Goal: Information Seeking & Learning: Learn about a topic

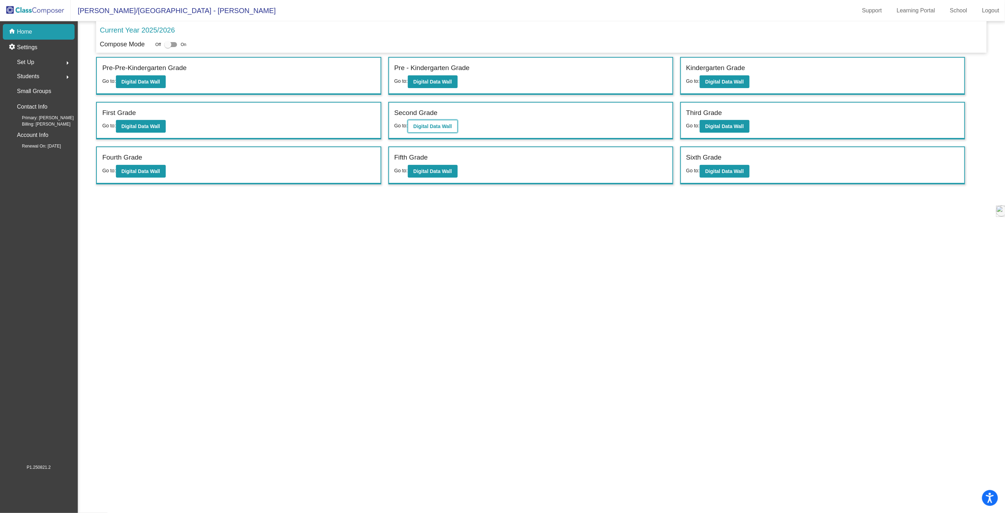
click at [433, 125] on b "Digital Data Wall" at bounding box center [433, 126] width 39 height 6
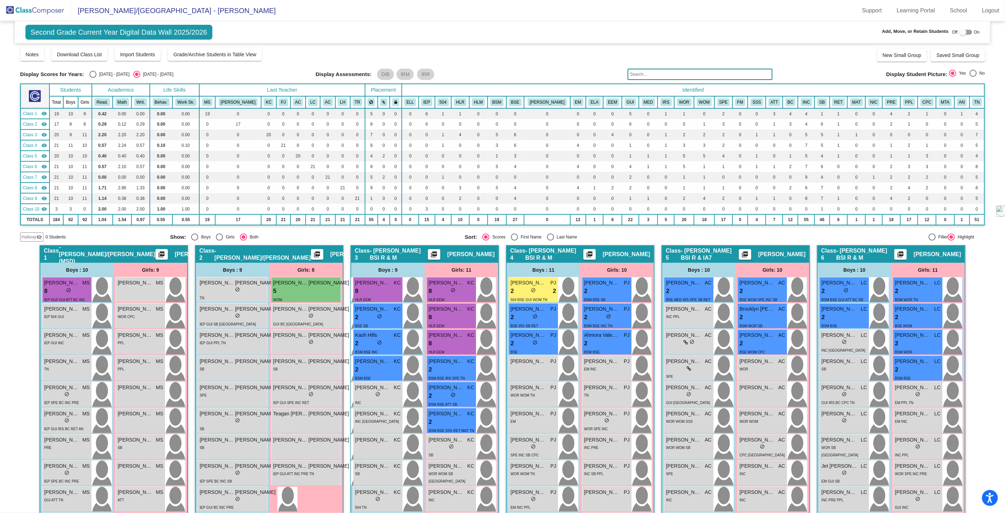
click at [640, 74] on input "text" at bounding box center [700, 74] width 145 height 11
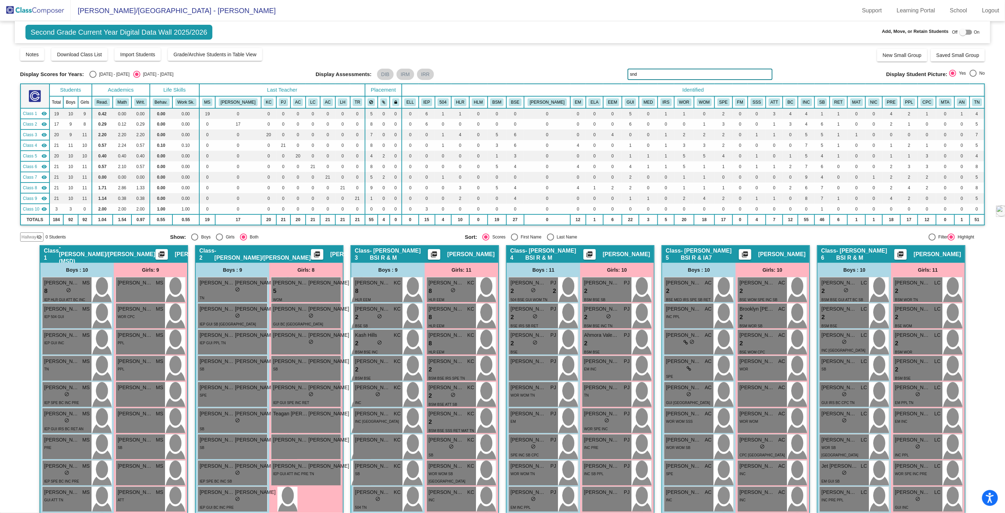
drag, startPoint x: 634, startPoint y: 75, endPoint x: 594, endPoint y: 71, distance: 40.4
click at [594, 71] on div "Display Scores for Years: [DATE] - [DATE] [DATE] - [DATE] Display Assessments: …" at bounding box center [502, 74] width 965 height 11
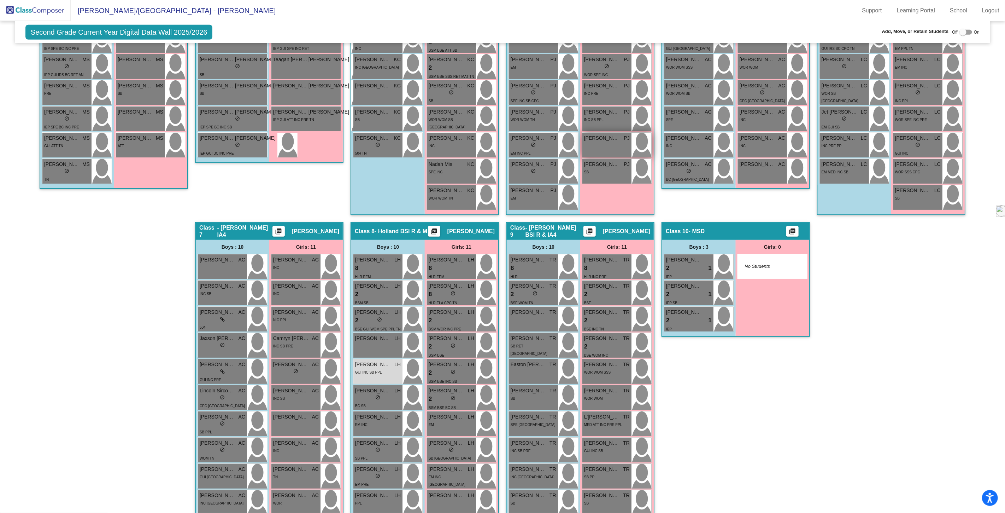
scroll to position [392, 0]
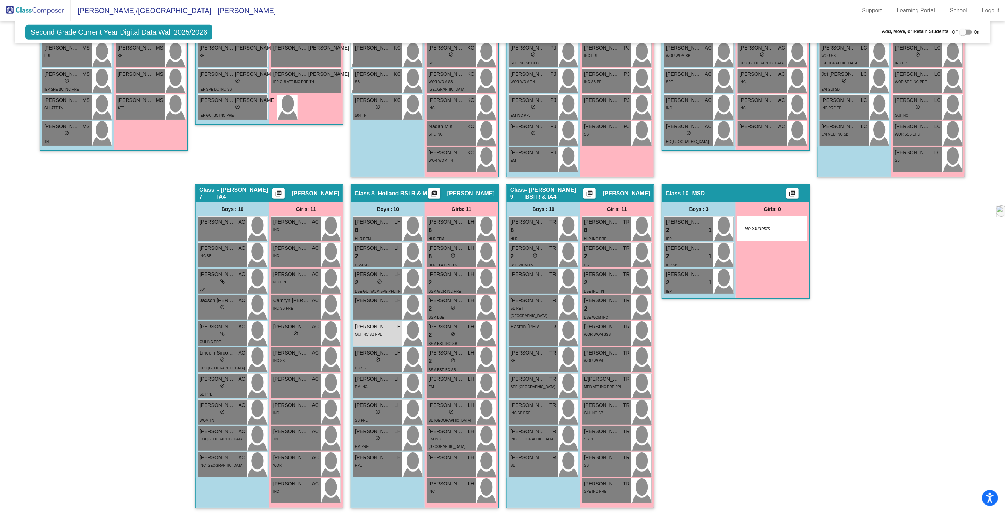
type input "ander"
click at [384, 333] on div "GUI INC SB PPL" at bounding box center [378, 333] width 46 height 7
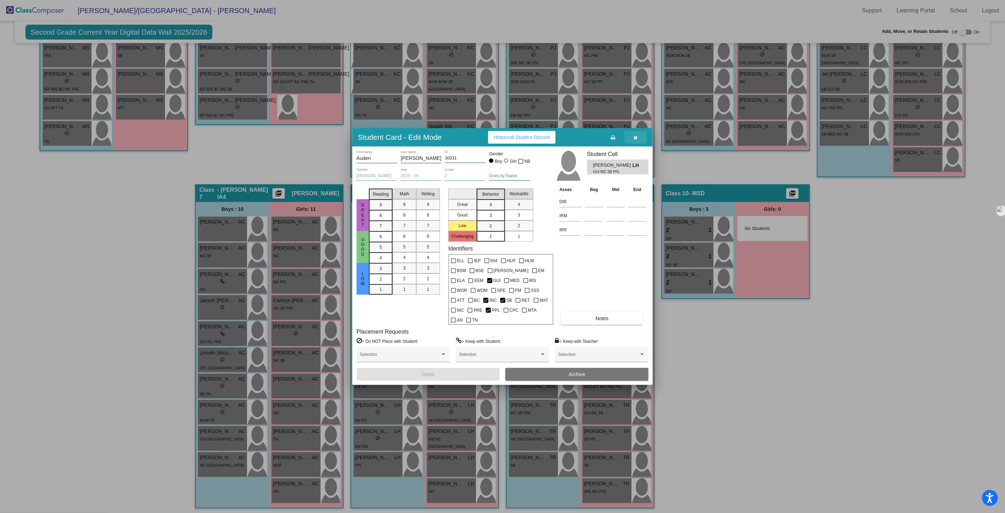
click at [638, 140] on icon "button" at bounding box center [636, 137] width 4 height 5
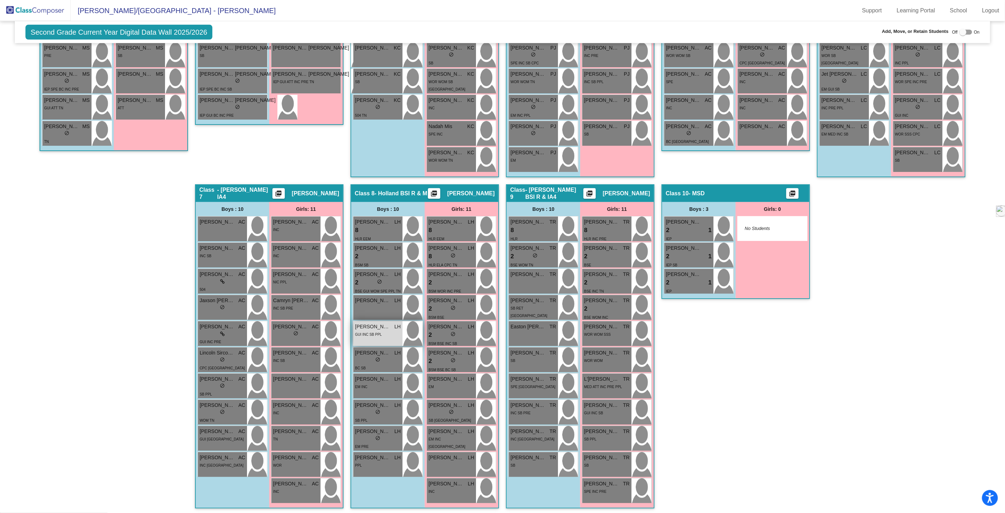
click at [378, 334] on span "GUI INC SB PPL" at bounding box center [368, 334] width 27 height 4
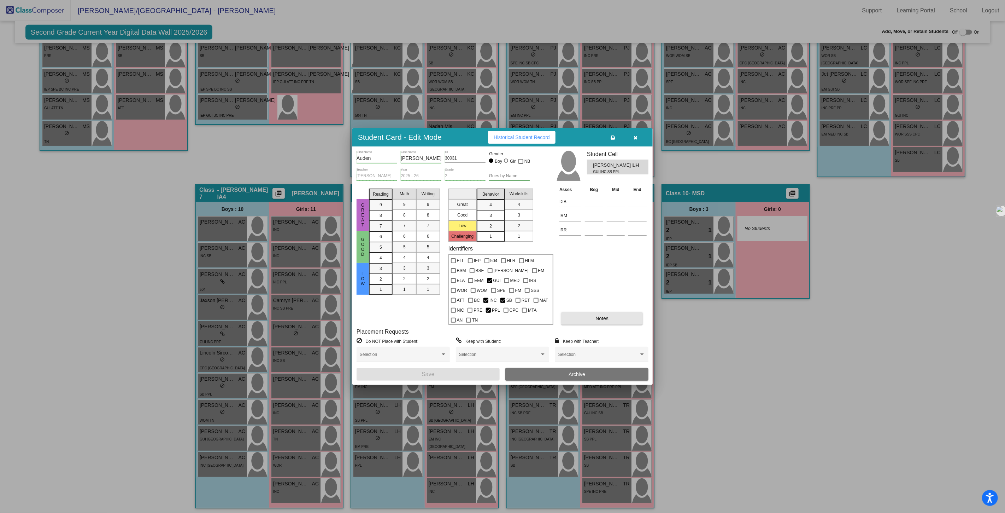
click at [603, 315] on span "Notes" at bounding box center [602, 318] width 13 height 6
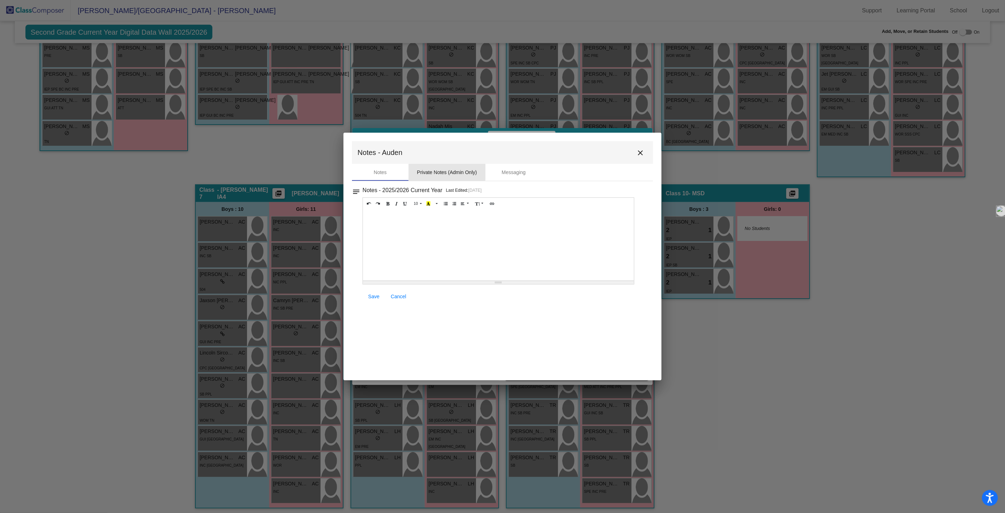
click at [429, 169] on div "Private Notes (Admin Only)" at bounding box center [447, 172] width 60 height 7
click at [638, 153] on mat-icon "close" at bounding box center [640, 152] width 8 height 8
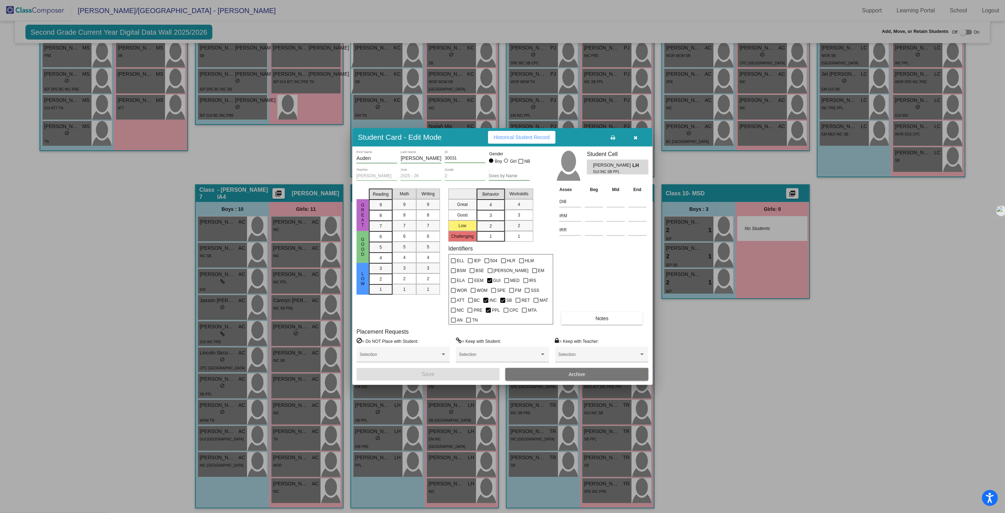
click at [637, 140] on icon "button" at bounding box center [636, 137] width 4 height 5
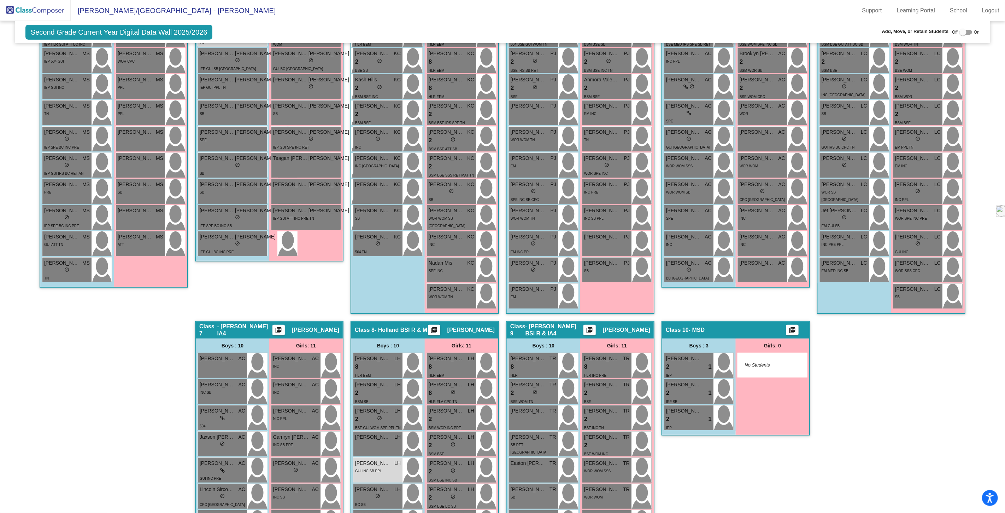
scroll to position [156, 0]
